Goal: Information Seeking & Learning: Compare options

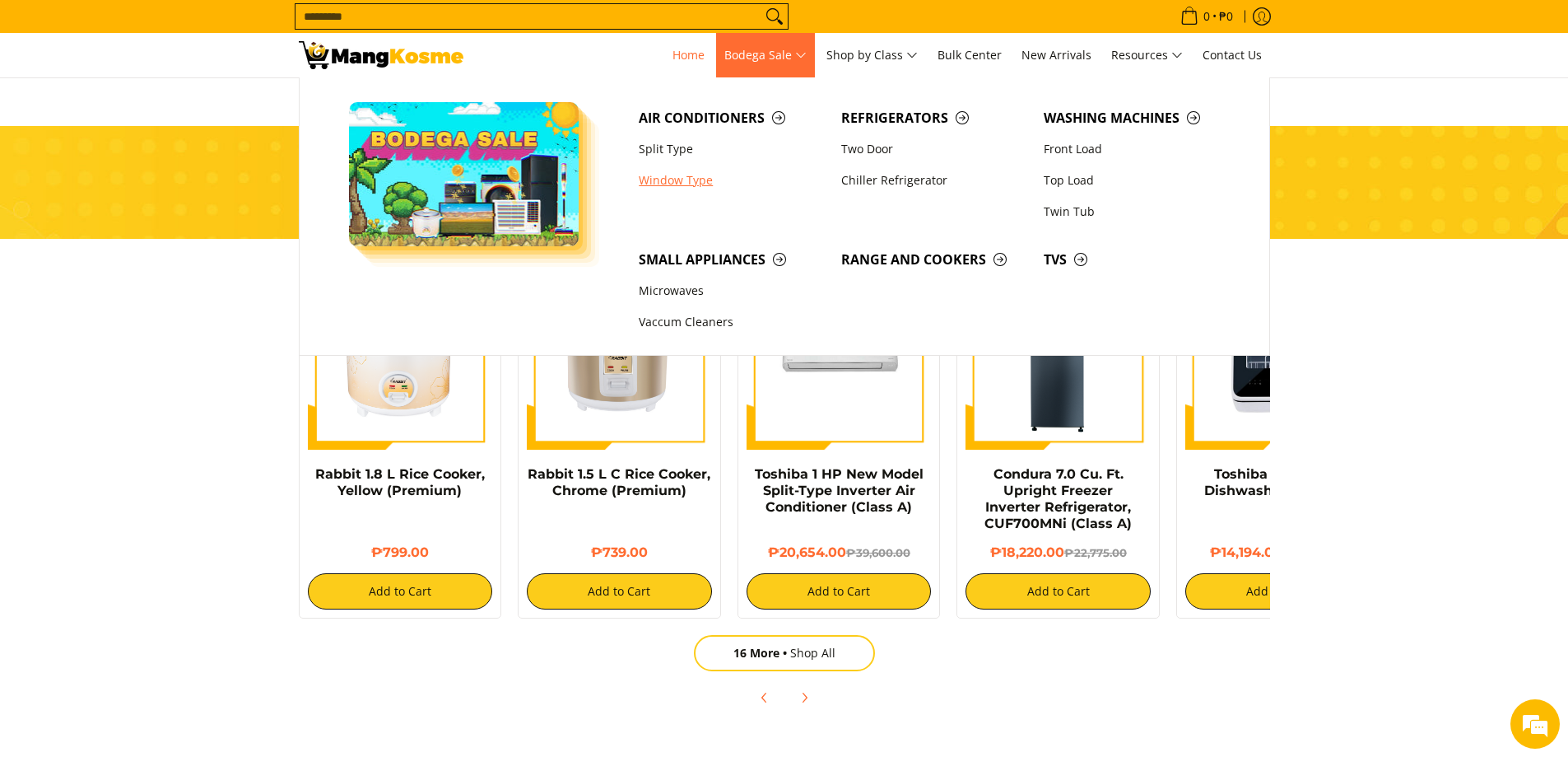
click at [680, 179] on link "Window Type" at bounding box center [731, 180] width 202 height 32
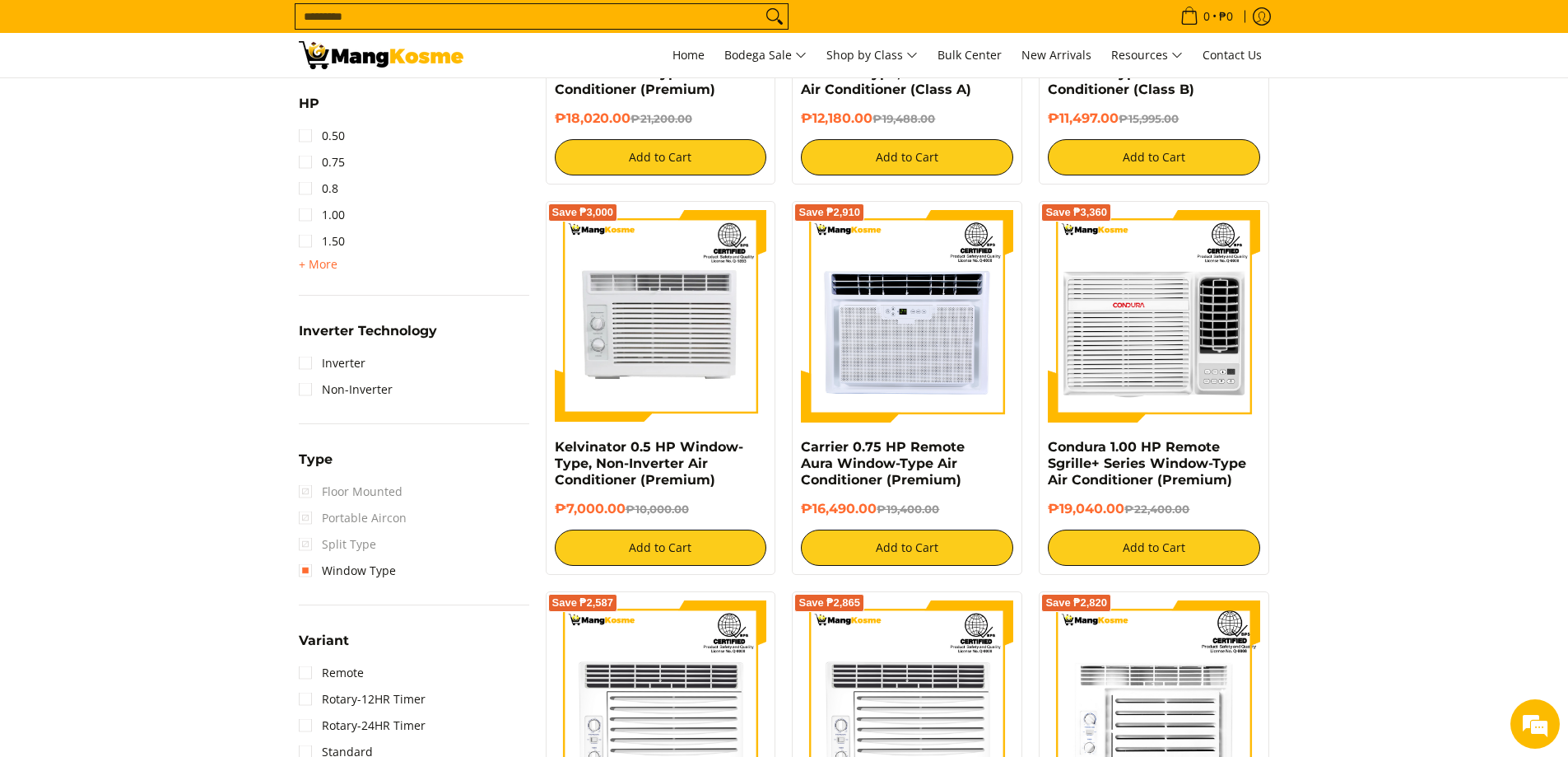
scroll to position [988, 0]
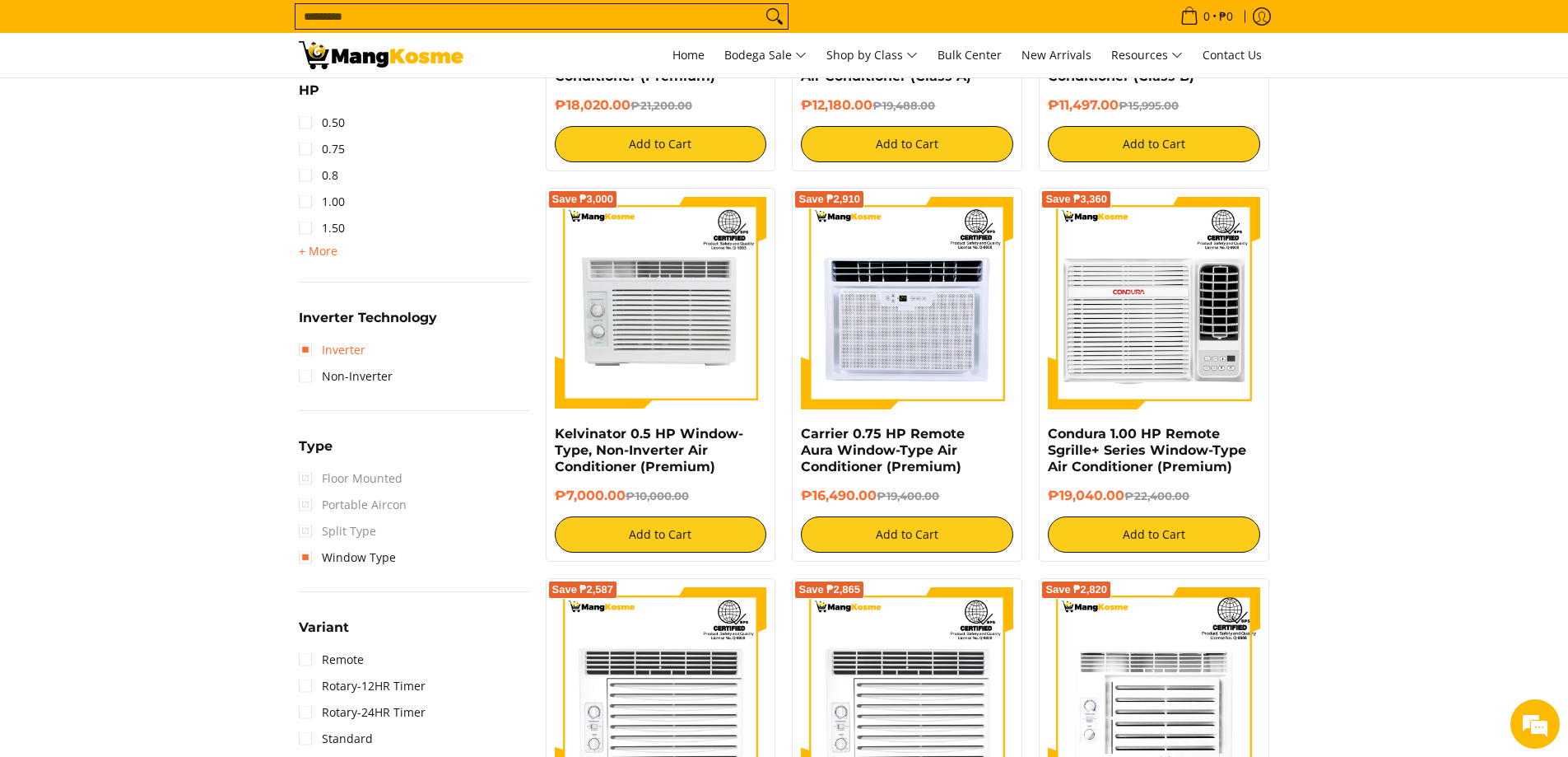
click at [300, 351] on link "Inverter" at bounding box center [332, 349] width 67 height 26
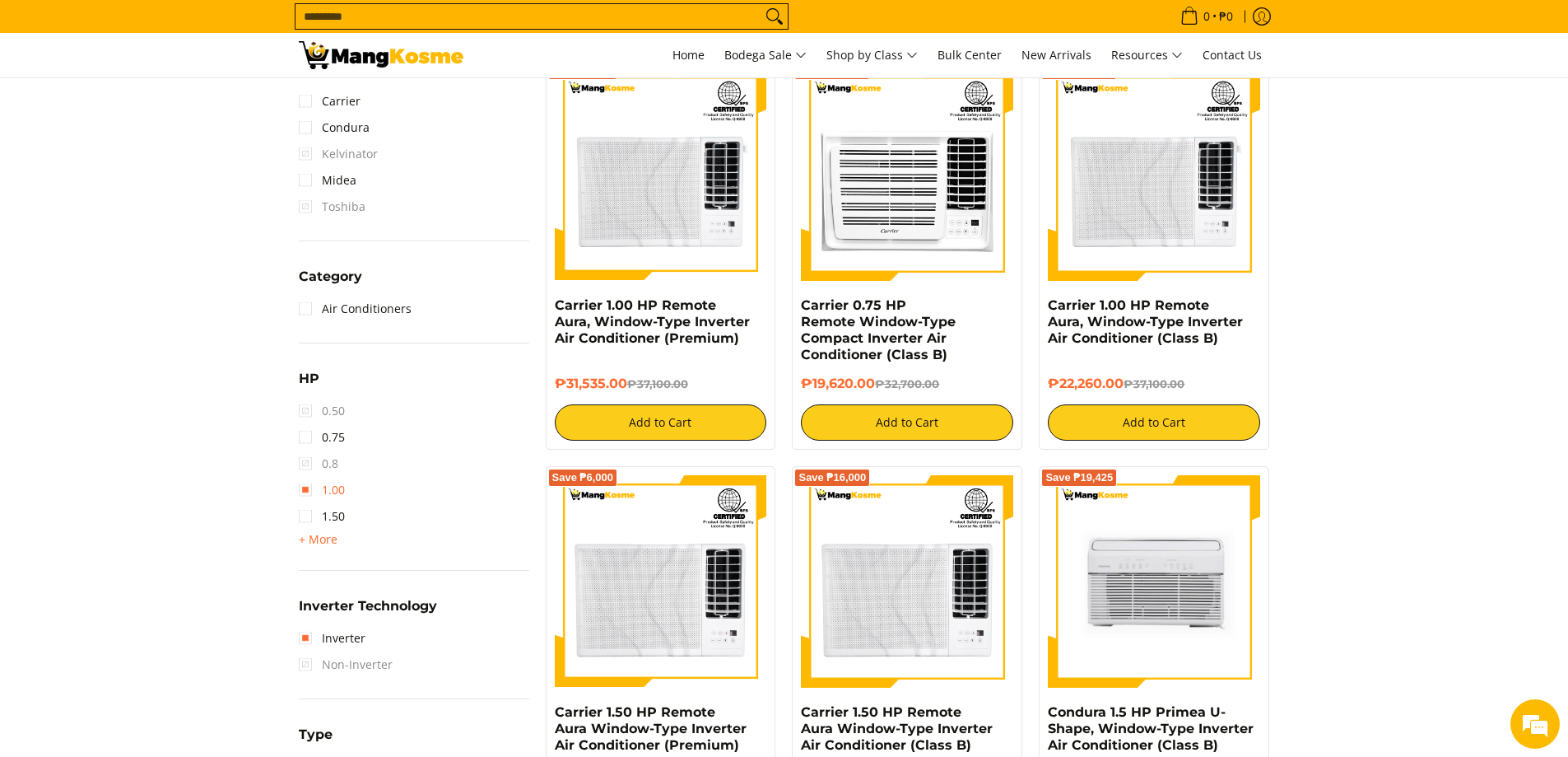
click at [305, 492] on link "1.00" at bounding box center [321, 490] width 46 height 26
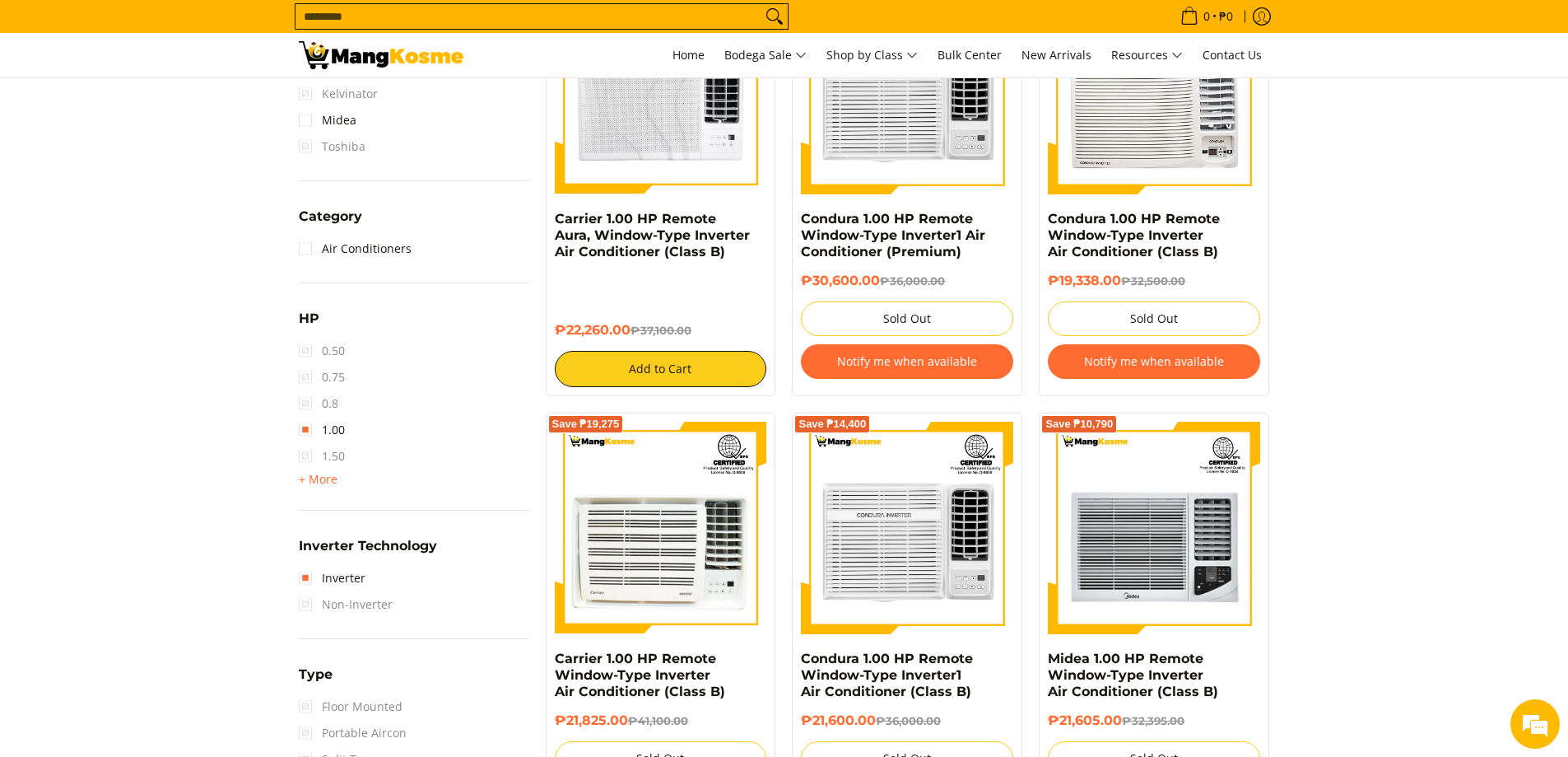
scroll to position [808, 0]
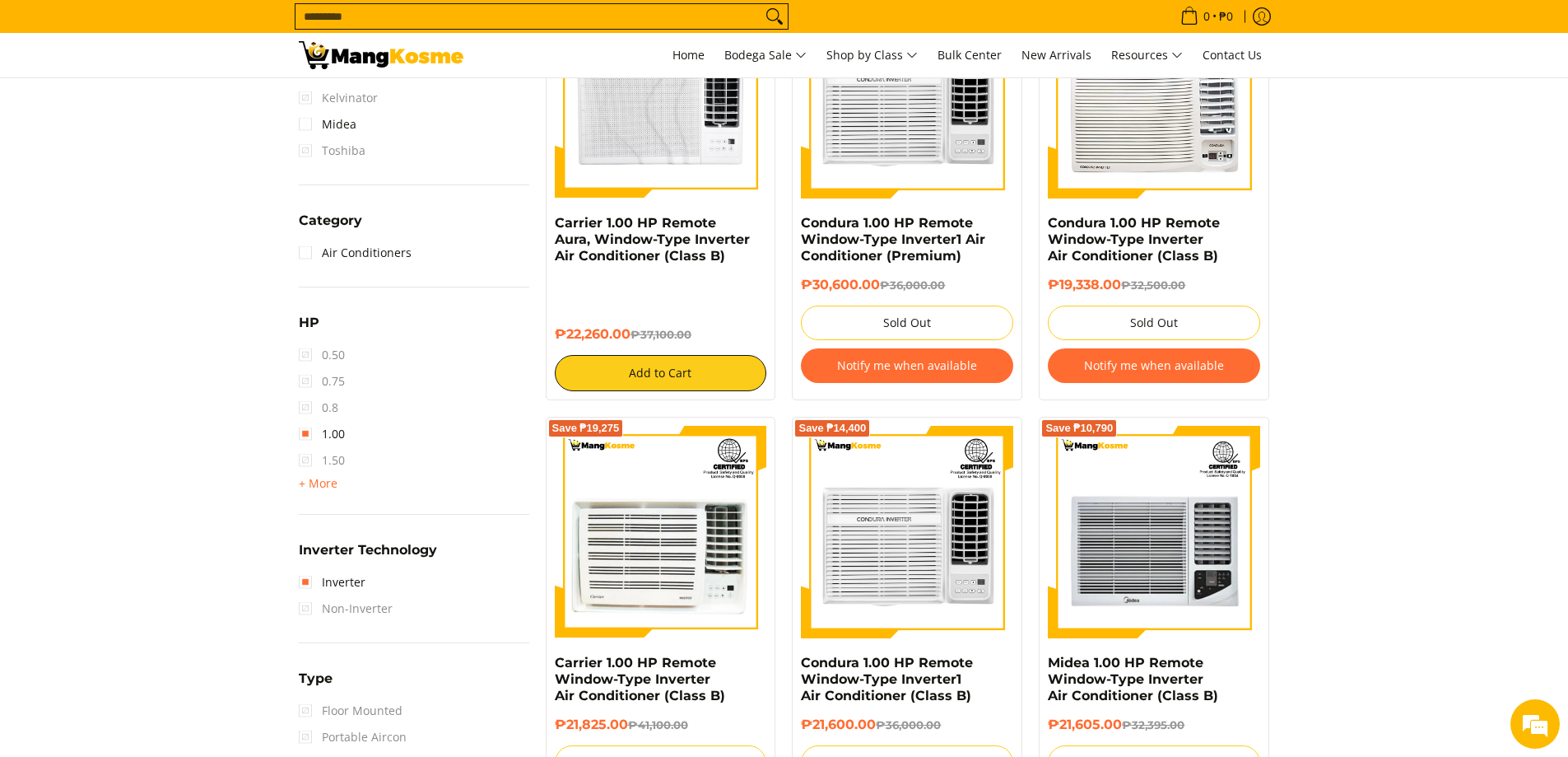
click at [305, 463] on span "1.50" at bounding box center [321, 460] width 46 height 26
click at [308, 437] on link "1.00" at bounding box center [321, 434] width 46 height 26
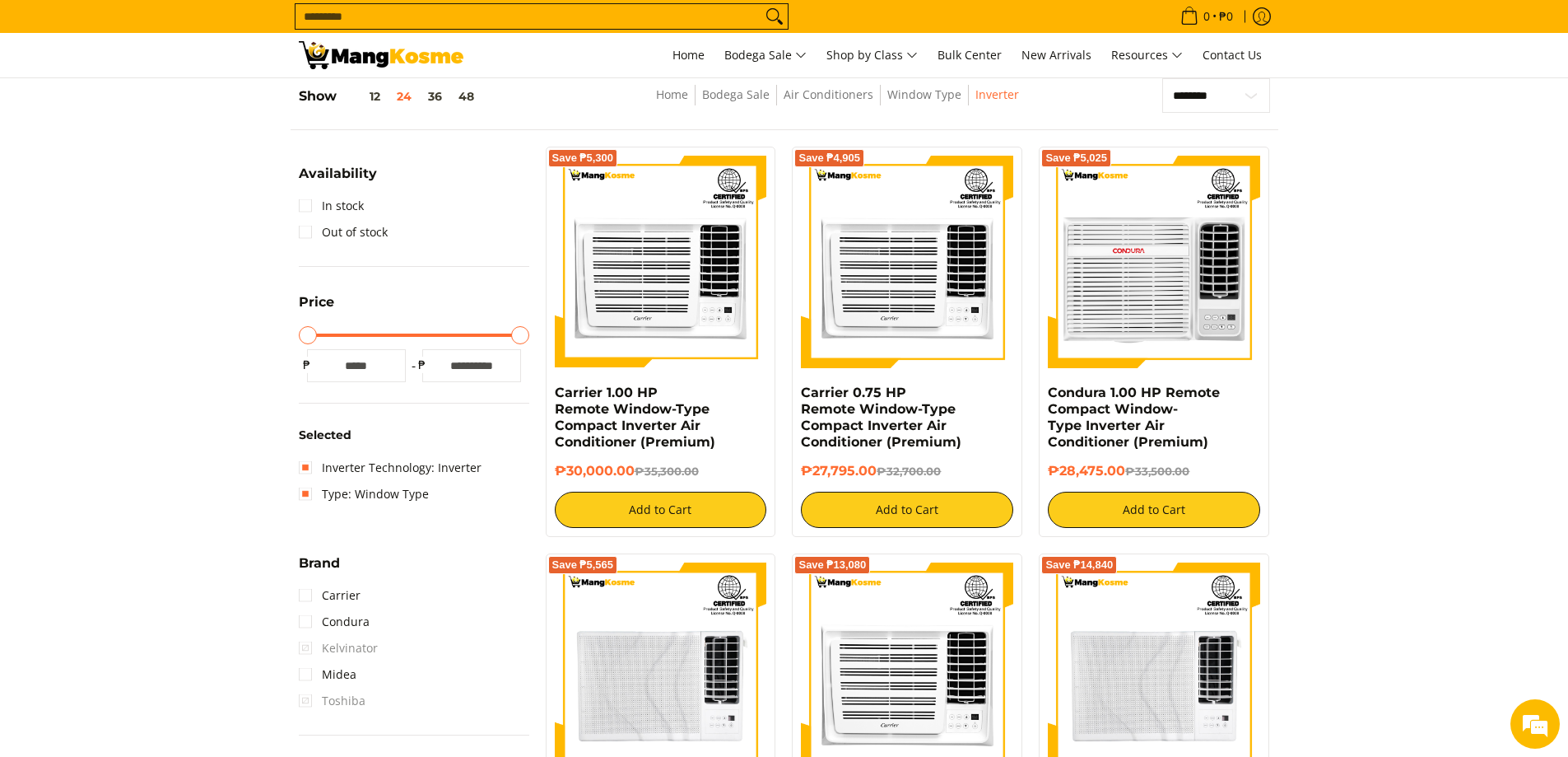
scroll to position [644, 0]
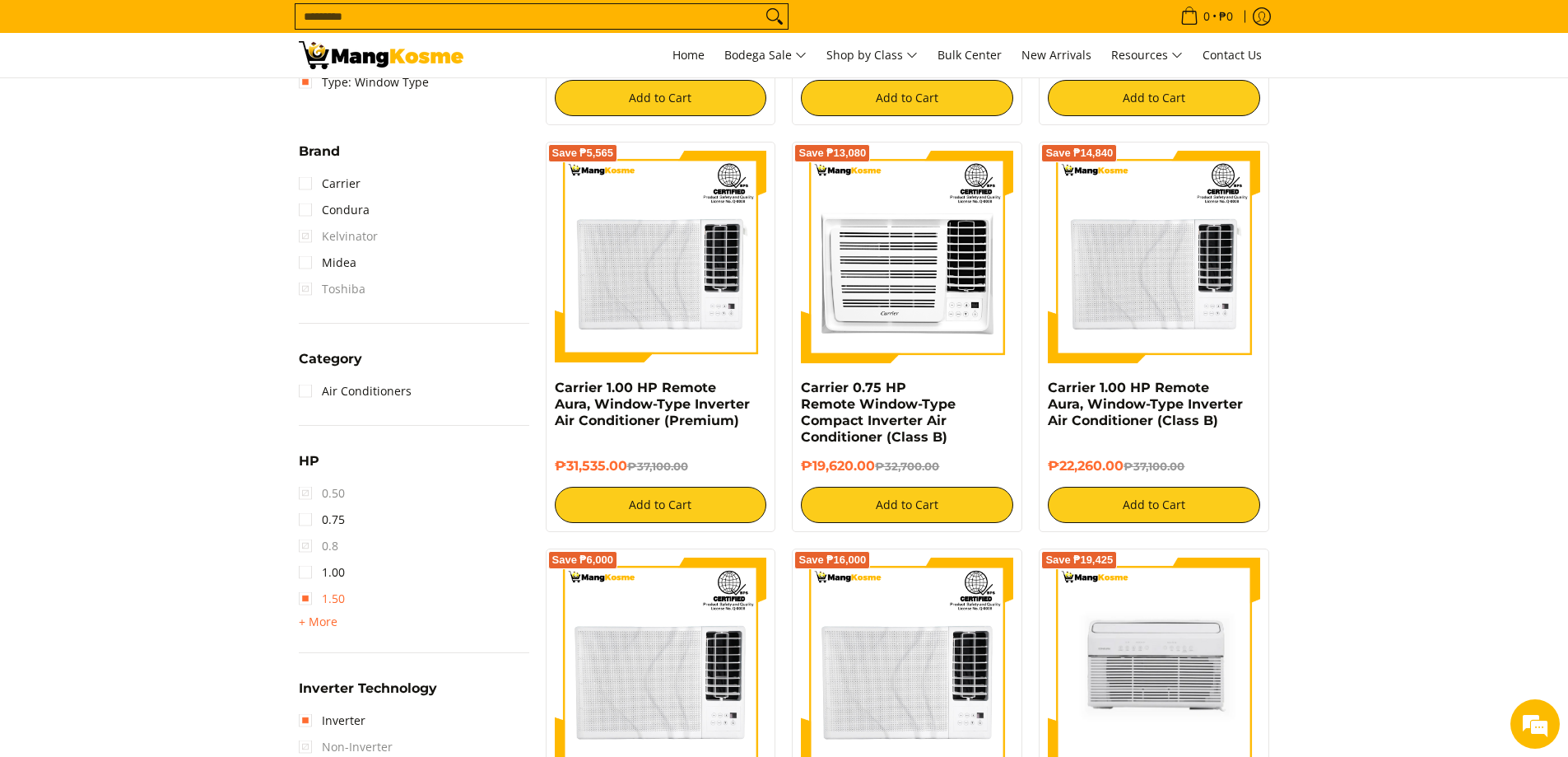
click at [312, 590] on link "1.50" at bounding box center [321, 598] width 46 height 26
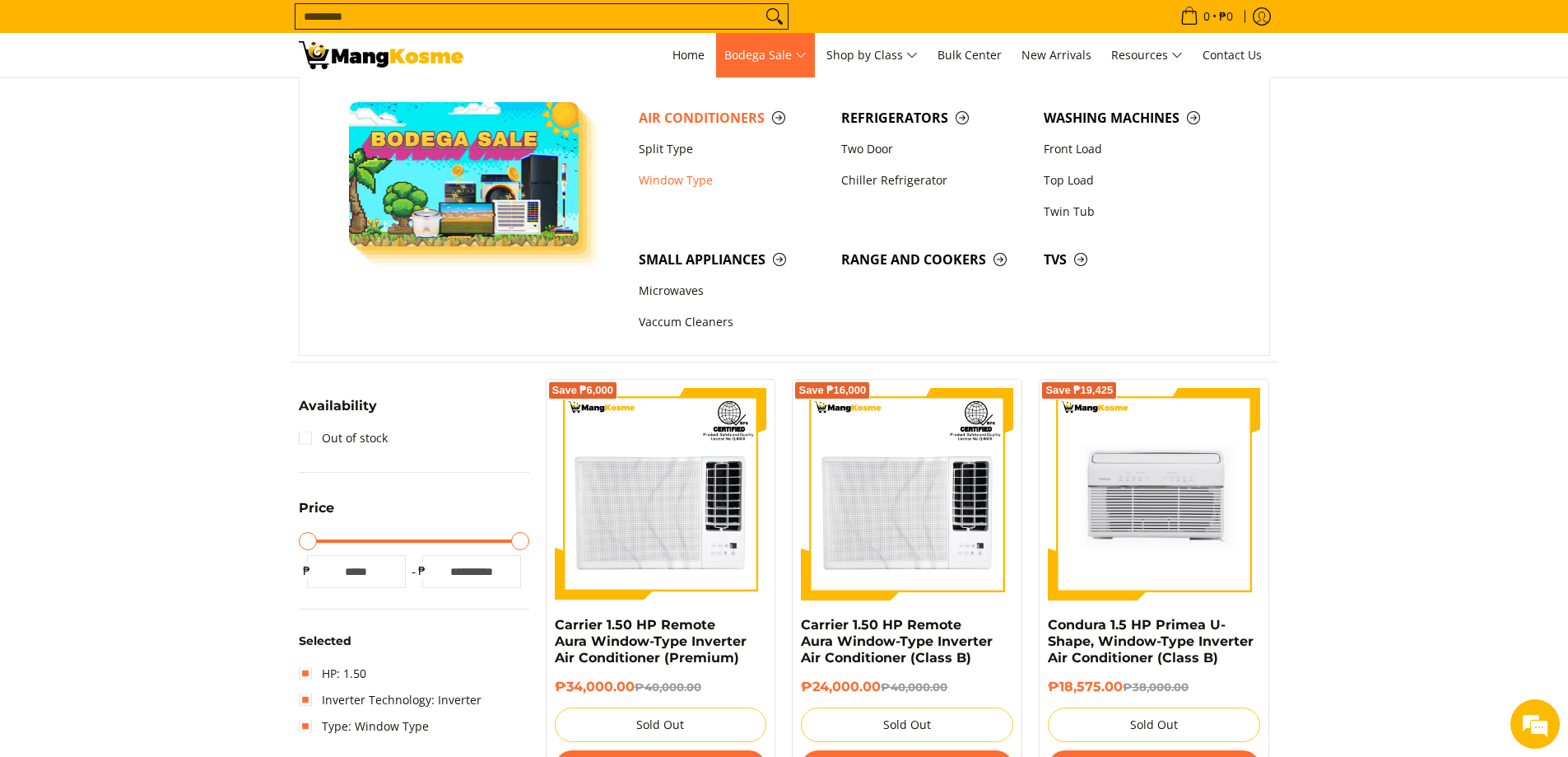
click at [803, 59] on span "Bodega Sale" at bounding box center [765, 55] width 82 height 21
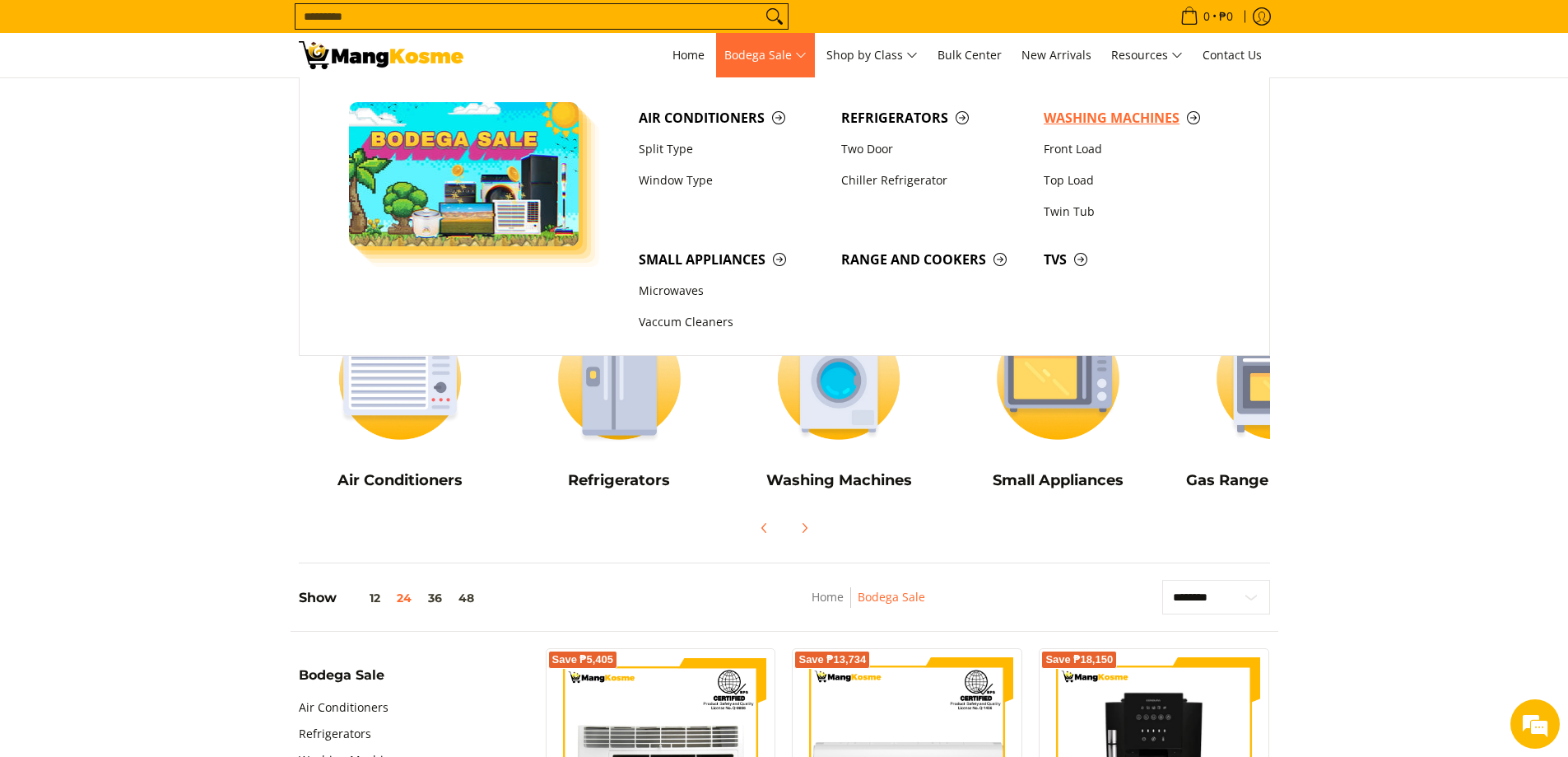
click at [1192, 115] on span "Washing Machines" at bounding box center [1136, 118] width 186 height 21
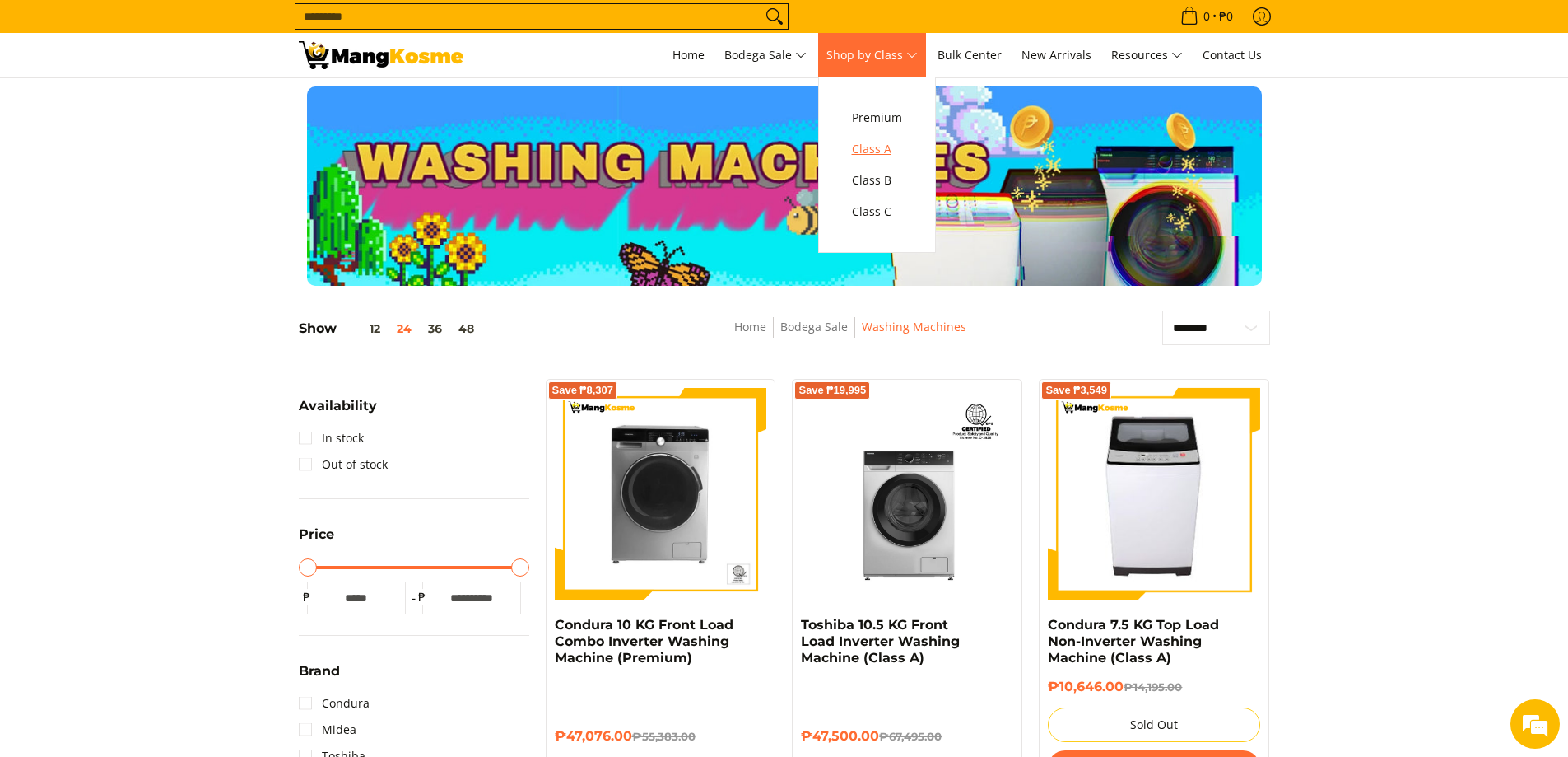
click at [894, 146] on span "Class A" at bounding box center [877, 149] width 50 height 21
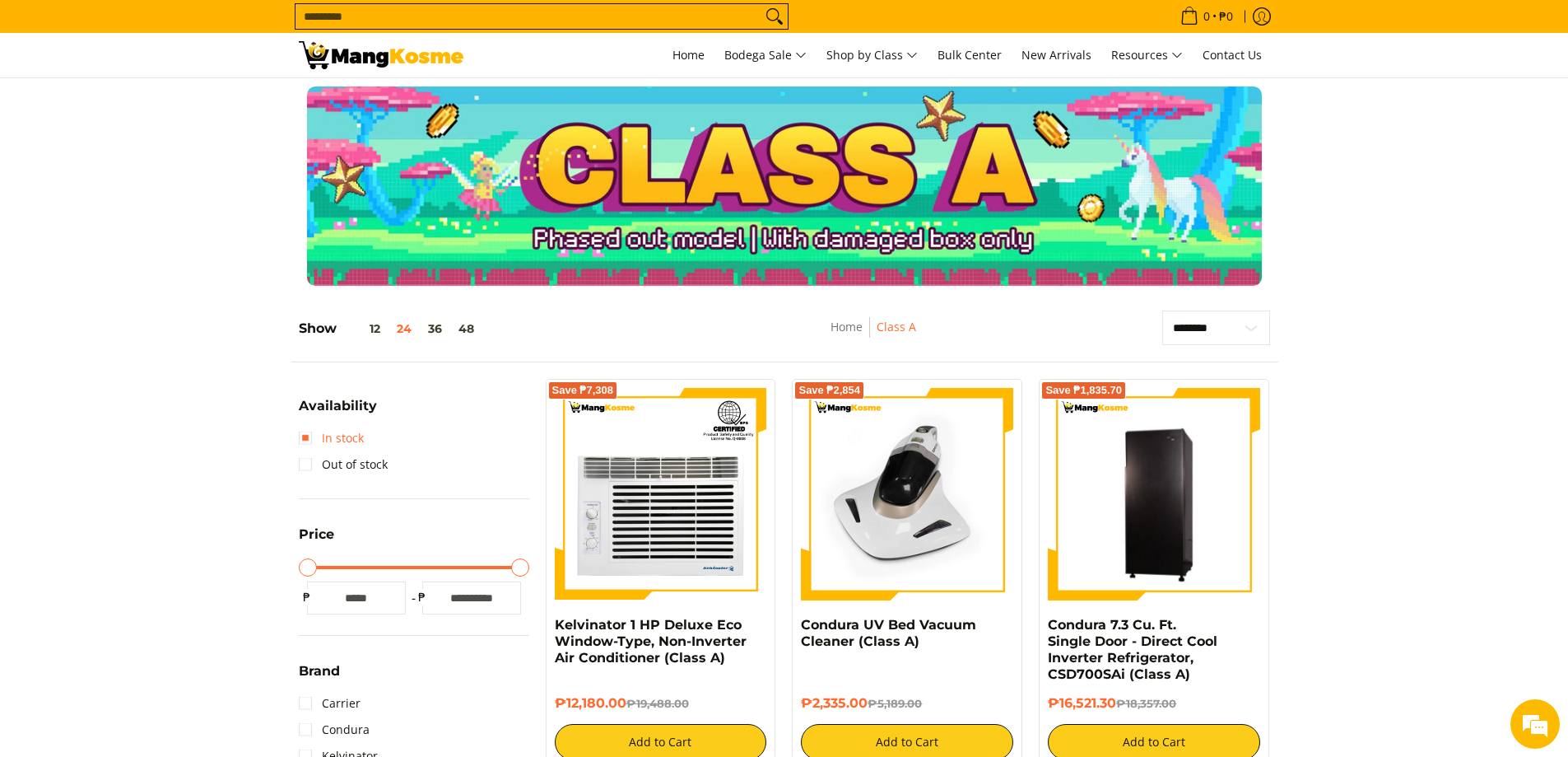
click at [331, 443] on link "In stock" at bounding box center [331, 437] width 65 height 26
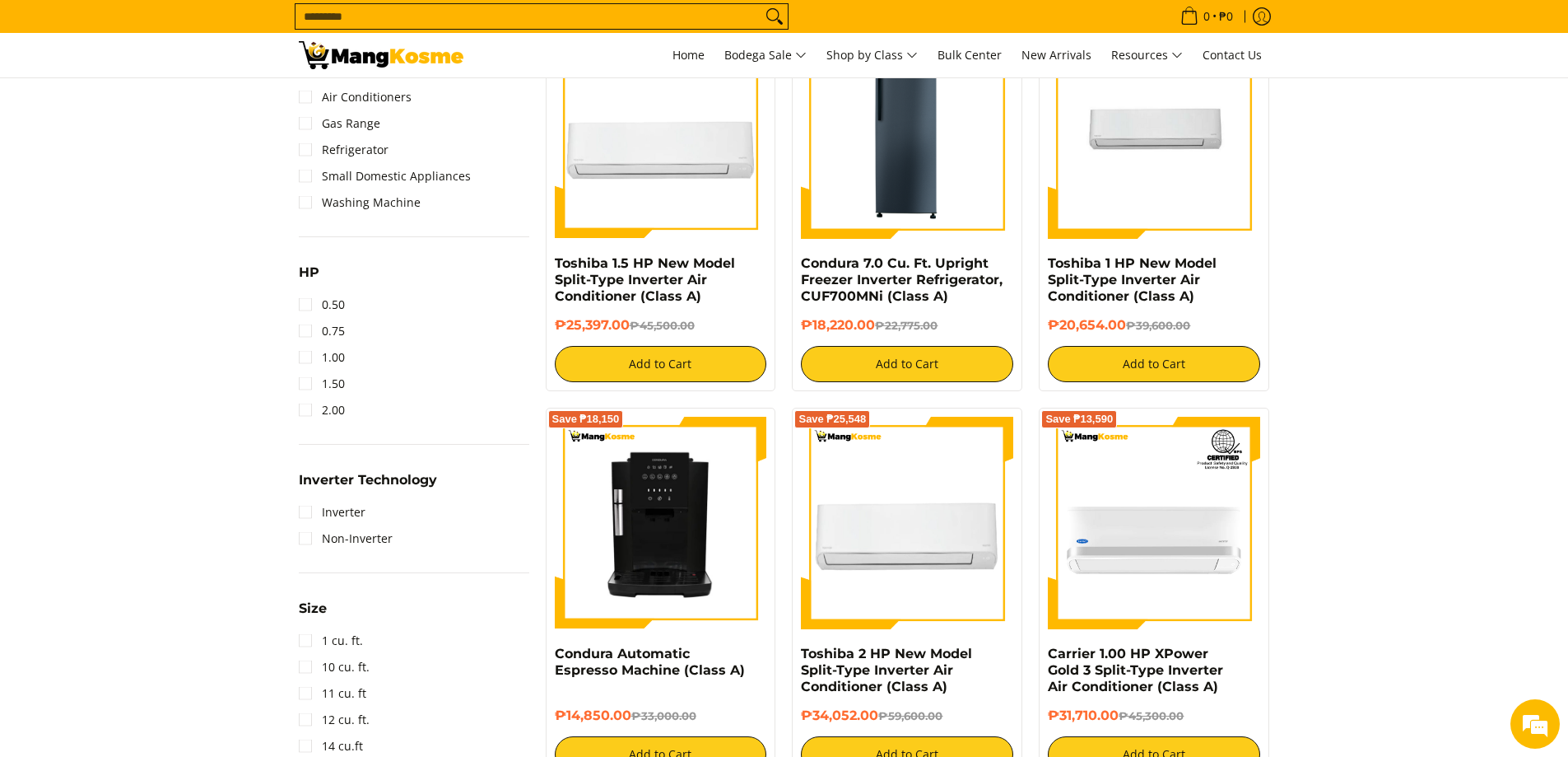
scroll to position [1302, 0]
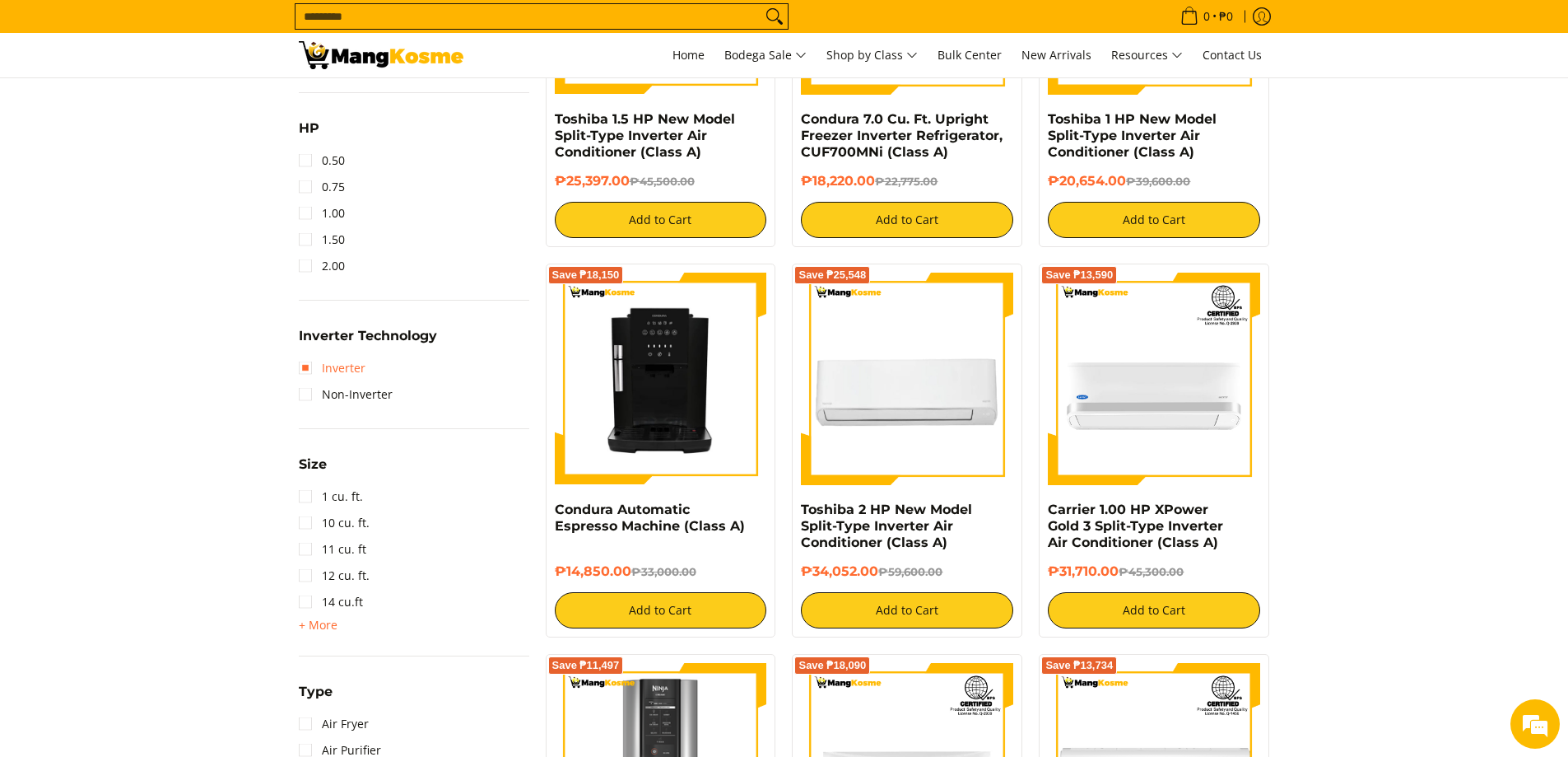
click at [332, 368] on link "Inverter" at bounding box center [332, 367] width 67 height 26
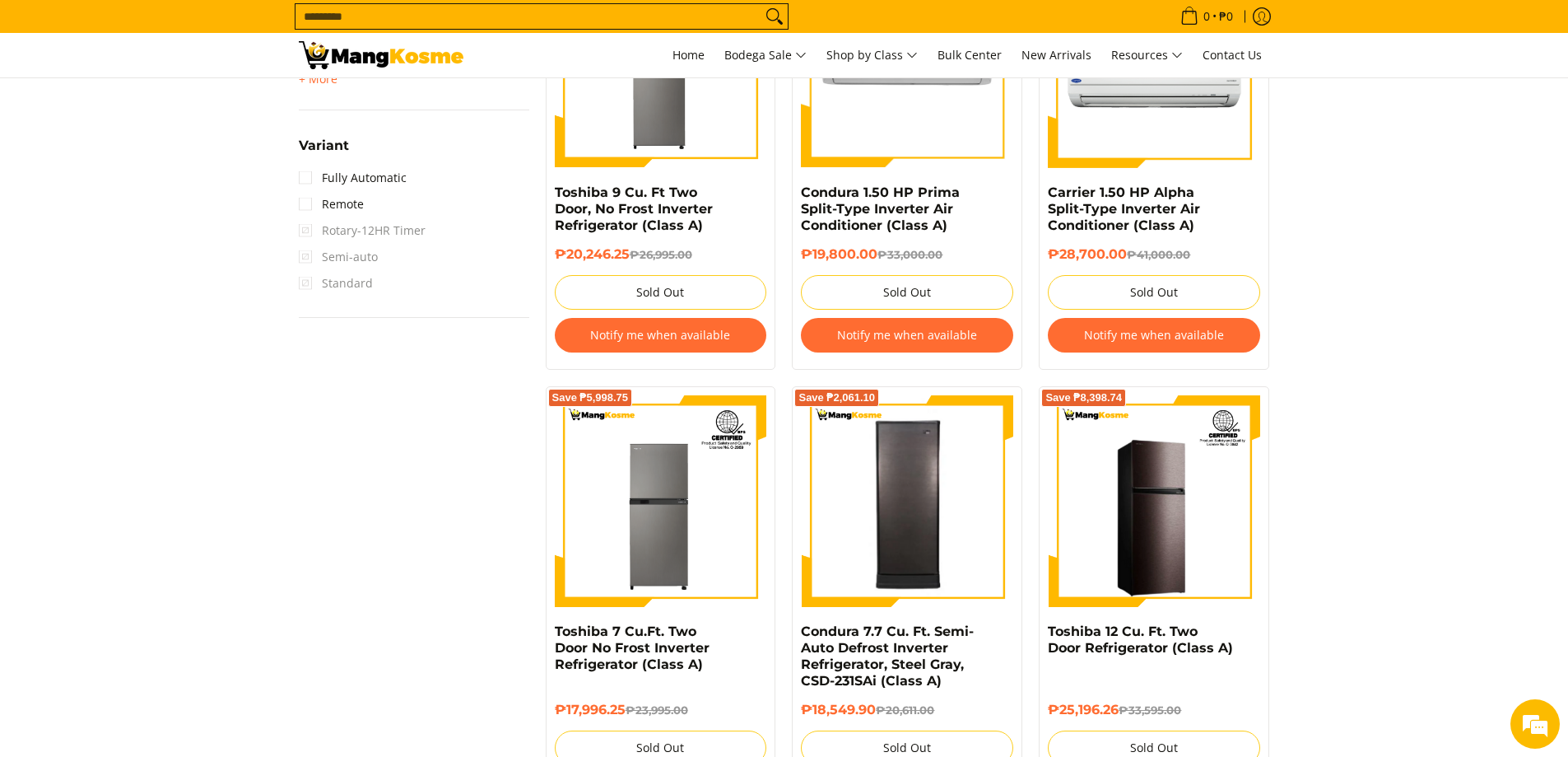
scroll to position [2126, 0]
